Goal: Navigation & Orientation: Find specific page/section

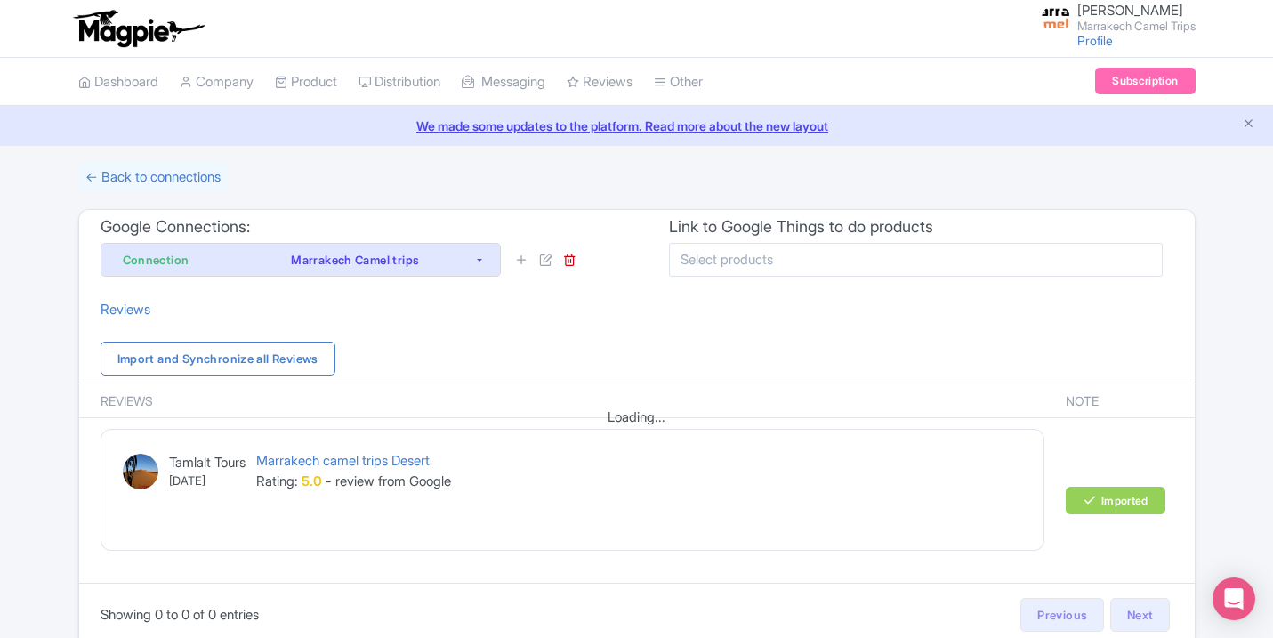
scroll to position [85, 0]
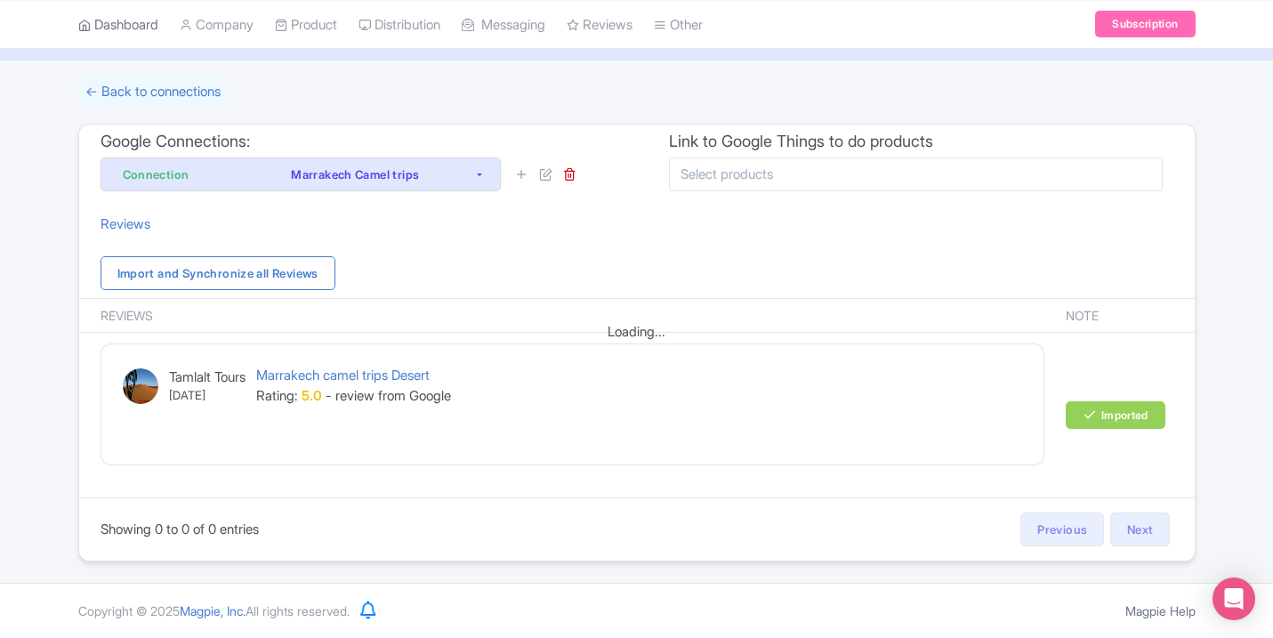
click at [118, 28] on link "Dashboard" at bounding box center [118, 24] width 80 height 49
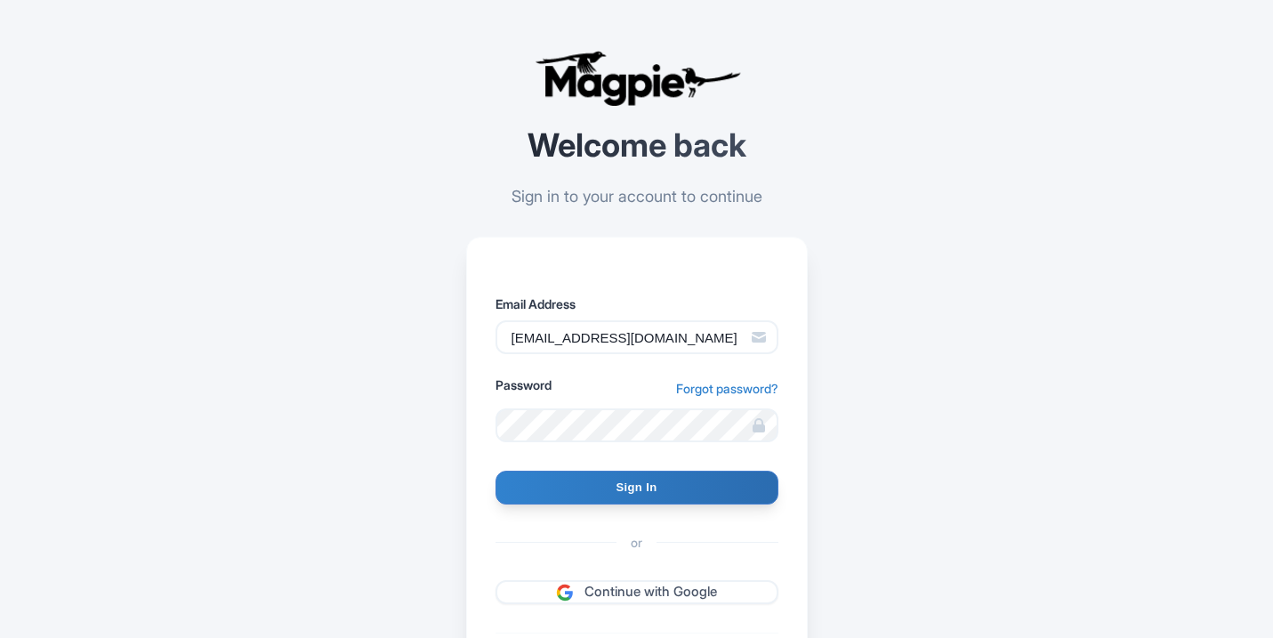
type input "Signing in..."
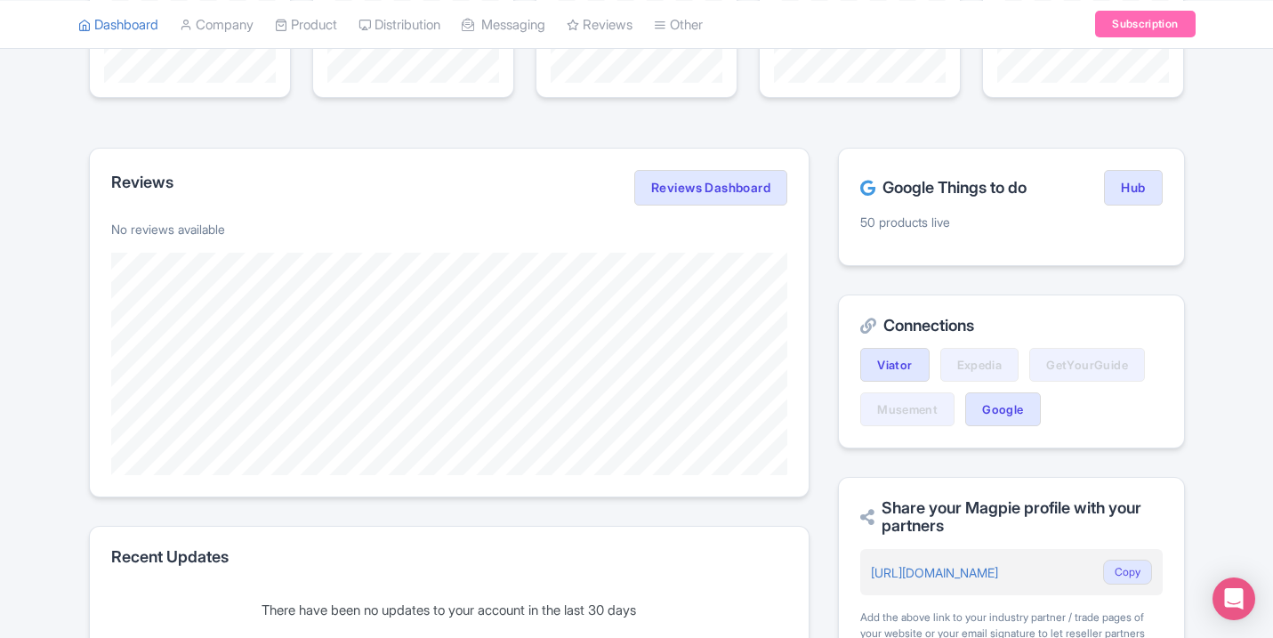
scroll to position [381, 0]
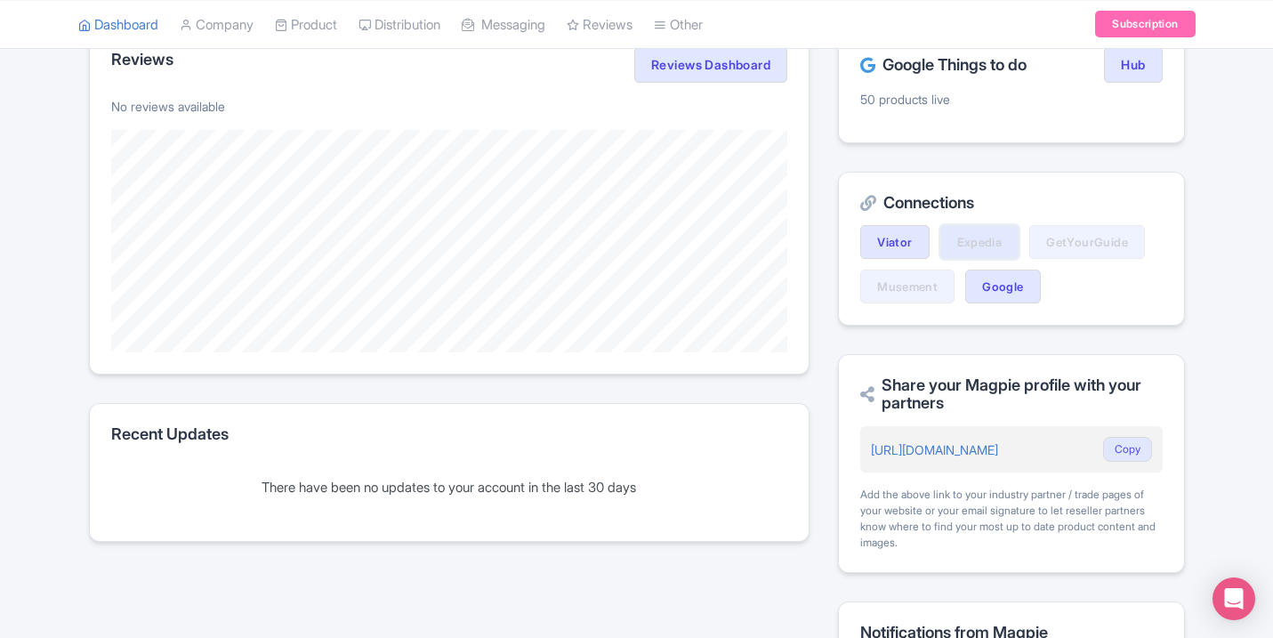
click at [989, 242] on link "Expedia" at bounding box center [980, 242] width 79 height 34
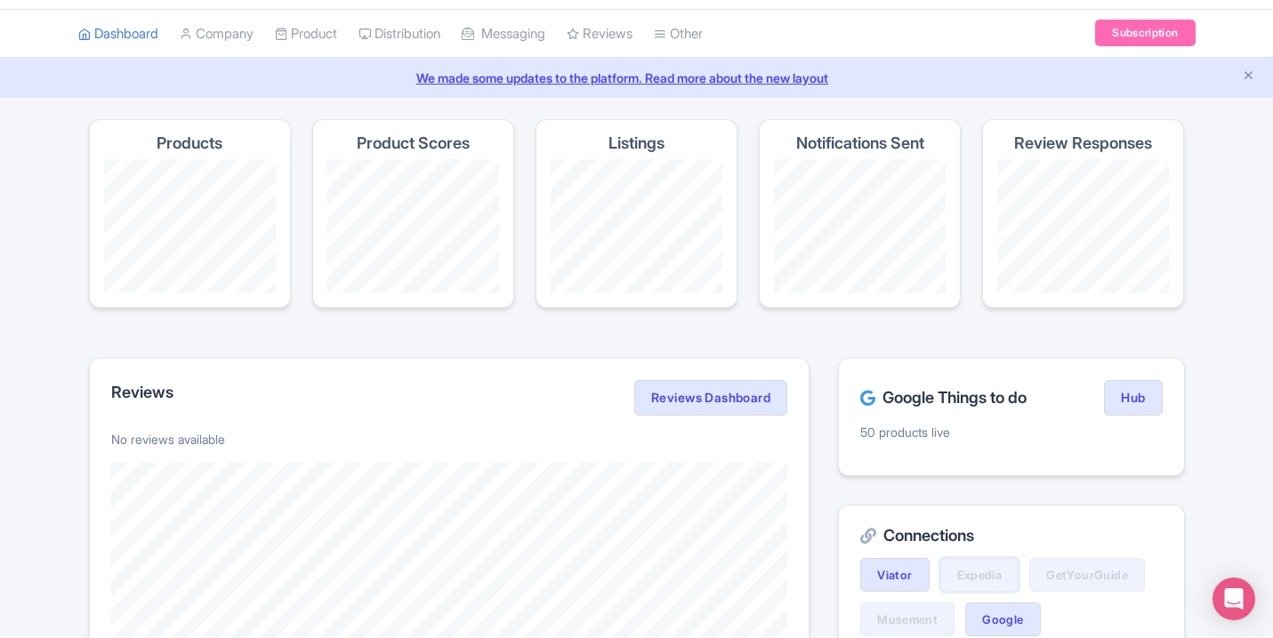
scroll to position [0, 0]
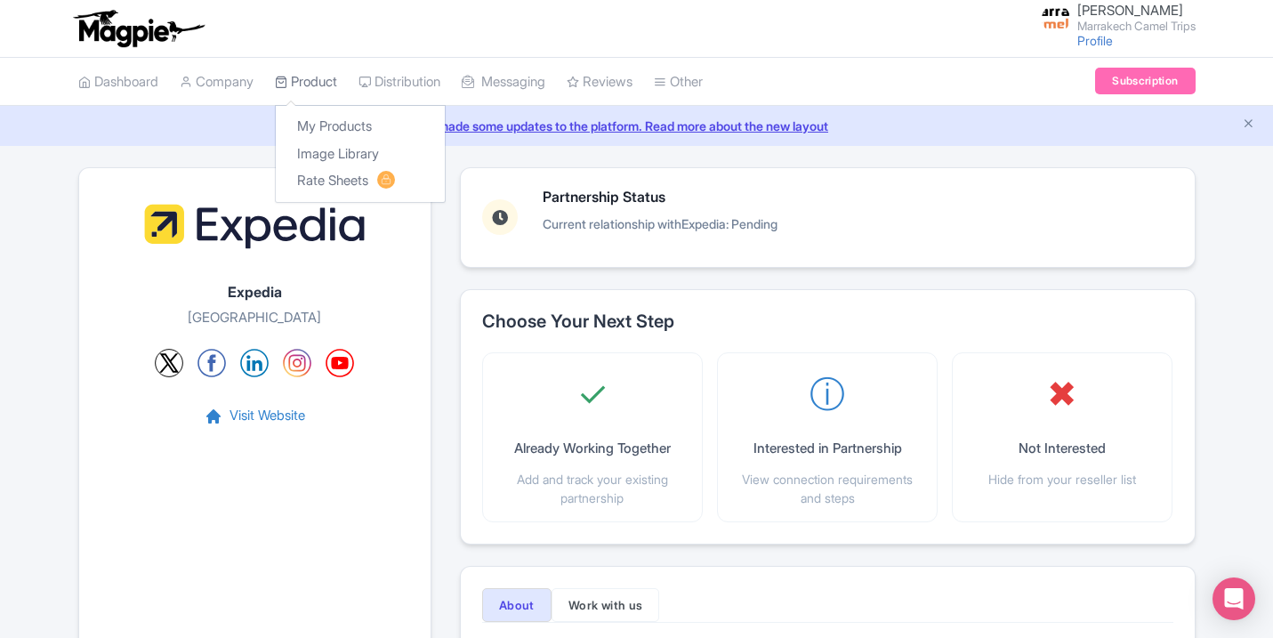
click at [323, 84] on link "Product" at bounding box center [306, 82] width 62 height 49
